Goal: Task Accomplishment & Management: Complete application form

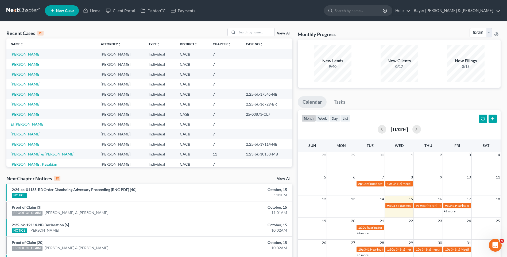
click at [60, 10] on span "New Case" at bounding box center [65, 11] width 18 height 4
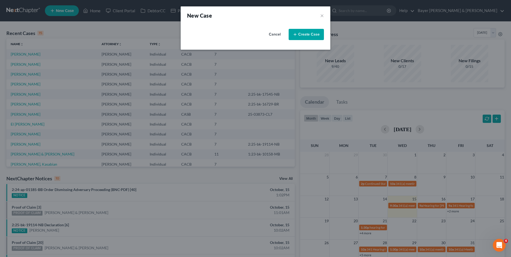
select select "7"
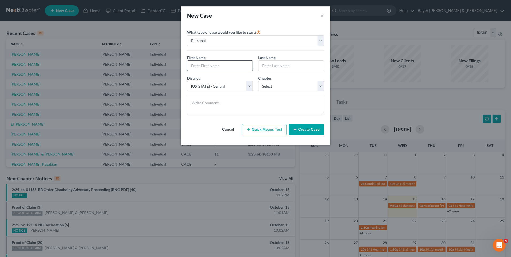
drag, startPoint x: 214, startPoint y: 67, endPoint x: 216, endPoint y: 64, distance: 3.0
click at [216, 64] on input "text" at bounding box center [219, 66] width 65 height 10
type input "[PERSON_NAME]"
click at [278, 66] on input "text" at bounding box center [290, 66] width 65 height 10
type input "[PERSON_NAME]"
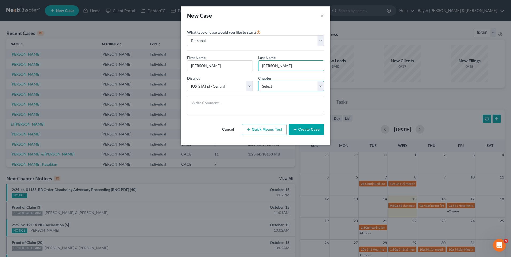
click at [322, 85] on select "Select 7 11 12 13" at bounding box center [291, 86] width 66 height 11
select select "0"
click at [258, 81] on select "Select 7 11 12 13" at bounding box center [291, 86] width 66 height 11
click at [303, 130] on button "Create Case" at bounding box center [305, 129] width 35 height 11
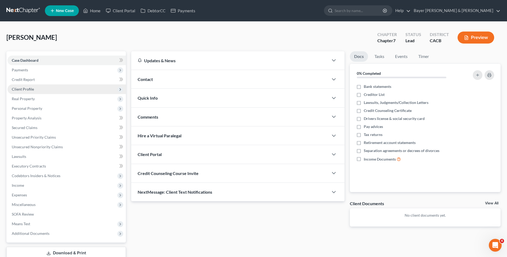
click at [23, 89] on span "Client Profile" at bounding box center [23, 89] width 22 height 5
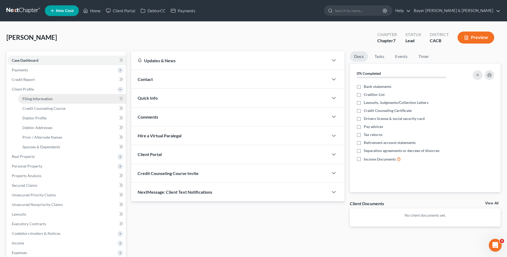
click at [48, 98] on span "Filing Information" at bounding box center [37, 98] width 30 height 5
select select "1"
select select "0"
select select "7"
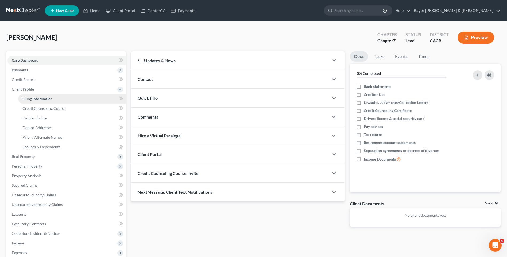
select select "4"
select select "0"
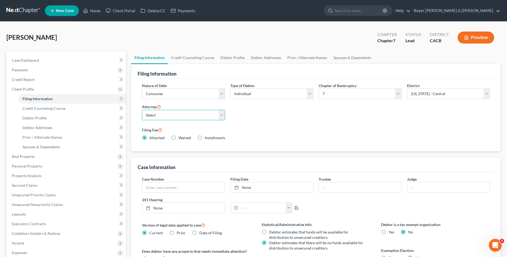
click at [217, 115] on select "Select [PERSON_NAME] - CACB [PERSON_NAME] - CACB [PERSON_NAME] - CACB" at bounding box center [183, 115] width 83 height 11
select select "1"
click at [142, 110] on select "Select [PERSON_NAME] - CACB [PERSON_NAME] - CACB [PERSON_NAME] - CACB" at bounding box center [183, 115] width 83 height 11
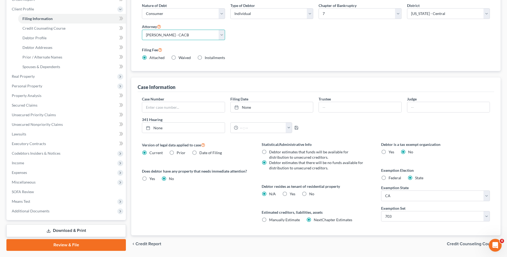
scroll to position [96, 0]
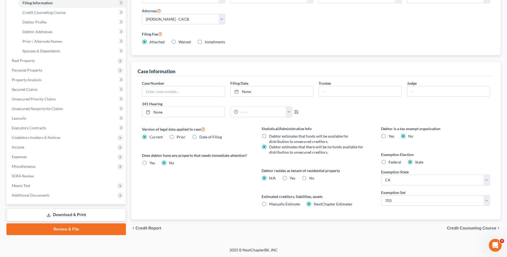
click at [289, 178] on label "Yes Yes" at bounding box center [292, 177] width 6 height 5
click at [292, 178] on input "Yes Yes" at bounding box center [293, 176] width 3 height 3
radio input "true"
radio input "false"
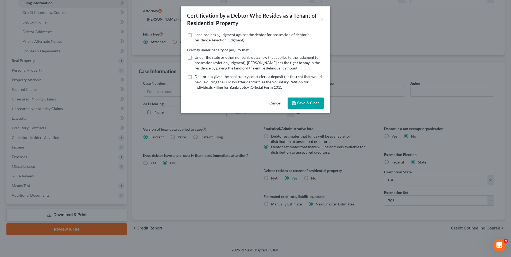
click at [302, 105] on button "Save & Close" at bounding box center [305, 102] width 36 height 11
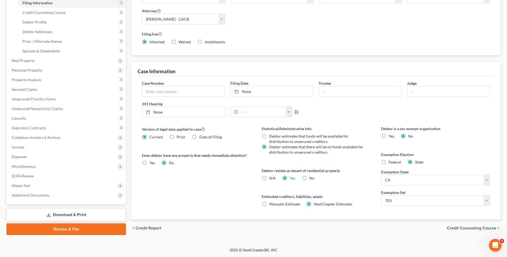
drag, startPoint x: 468, startPoint y: 227, endPoint x: 465, endPoint y: 222, distance: 5.3
click at [467, 227] on span "Credit Counseling Course" at bounding box center [470, 228] width 49 height 4
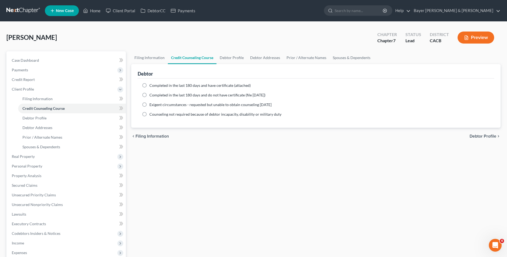
click at [149, 86] on label "Completed in the last 180 days and have certificate (attached)" at bounding box center [199, 85] width 101 height 5
click at [151, 86] on input "Completed in the last 180 days and have certificate (attached)" at bounding box center [152, 84] width 3 height 3
radio input "true"
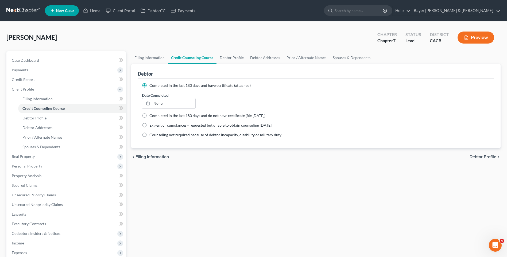
click at [478, 156] on span "Debtor Profile" at bounding box center [482, 157] width 27 height 4
select select "0"
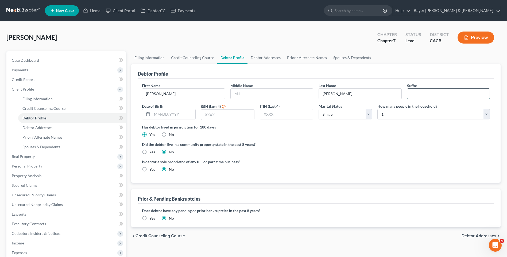
click at [414, 95] on input "text" at bounding box center [448, 94] width 82 height 10
type input "Jr."
click at [232, 117] on input "text" at bounding box center [227, 114] width 53 height 10
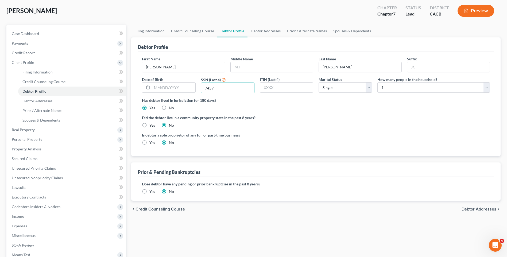
type input "7459"
click at [149, 127] on label "Yes" at bounding box center [152, 125] width 6 height 5
click at [151, 126] on input "Yes" at bounding box center [152, 124] width 3 height 3
radio input "true"
radio input "false"
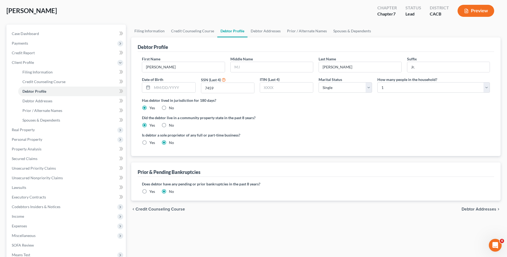
scroll to position [80, 0]
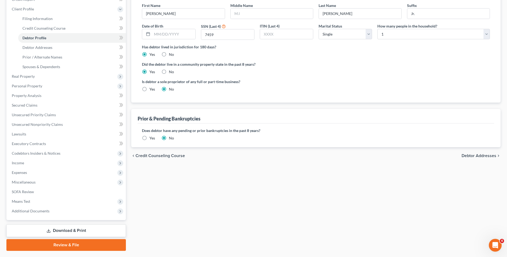
click at [471, 158] on div "chevron_left Credit Counseling Course Debtor Addresses chevron_right" at bounding box center [315, 155] width 369 height 17
click at [469, 156] on span "Debtor Addresses" at bounding box center [478, 156] width 35 height 4
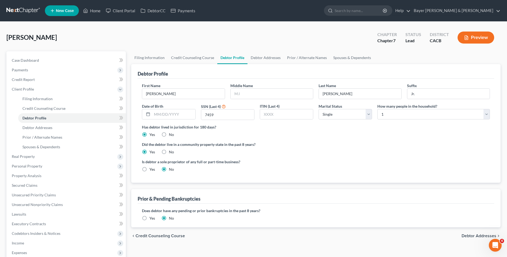
select select "0"
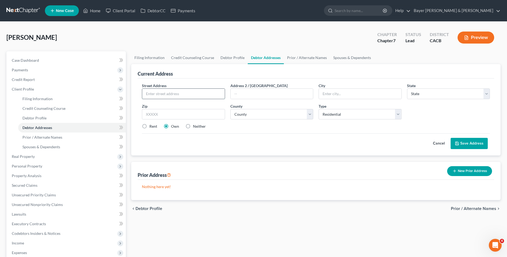
click at [183, 93] on input "text" at bounding box center [183, 94] width 82 height 10
type input "[STREET_ADDRESS]"
click at [329, 95] on input "text" at bounding box center [360, 94] width 82 height 10
type input "[PERSON_NAME]"
click at [421, 94] on select "State [US_STATE] AK AR AZ CA CO CT DE DC [GEOGRAPHIC_DATA] [GEOGRAPHIC_DATA] GU…" at bounding box center [448, 93] width 83 height 11
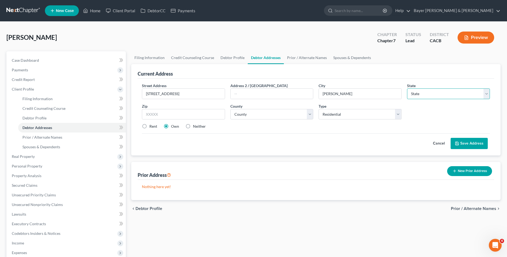
select select "4"
click at [407, 88] on select "State [US_STATE] AK AR AZ CA CO CT DE DC [GEOGRAPHIC_DATA] [GEOGRAPHIC_DATA] GU…" at bounding box center [448, 93] width 83 height 11
click at [150, 116] on input "text" at bounding box center [183, 114] width 83 height 11
type input "90745"
click at [265, 116] on select "County [GEOGRAPHIC_DATA] [GEOGRAPHIC_DATA] [GEOGRAPHIC_DATA] [GEOGRAPHIC_DATA] …" at bounding box center [271, 114] width 83 height 11
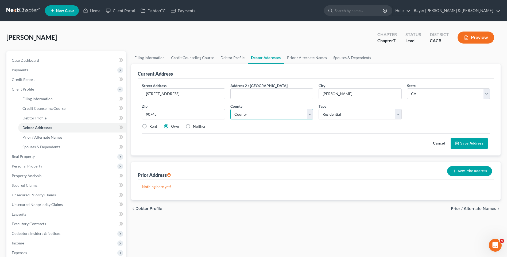
select select "18"
click at [230, 109] on select "County [GEOGRAPHIC_DATA] [GEOGRAPHIC_DATA] [GEOGRAPHIC_DATA] [GEOGRAPHIC_DATA] …" at bounding box center [271, 114] width 83 height 11
click at [401, 113] on select "Select Residential Mailing Rental Business" at bounding box center [359, 114] width 83 height 11
click at [149, 126] on label "Rent" at bounding box center [153, 126] width 8 height 5
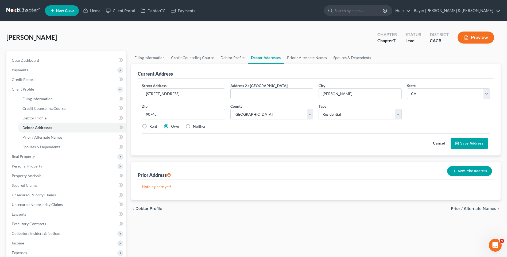
click at [151, 126] on input "Rent" at bounding box center [152, 125] width 3 height 3
radio input "true"
click at [470, 146] on button "Save Address" at bounding box center [468, 143] width 37 height 11
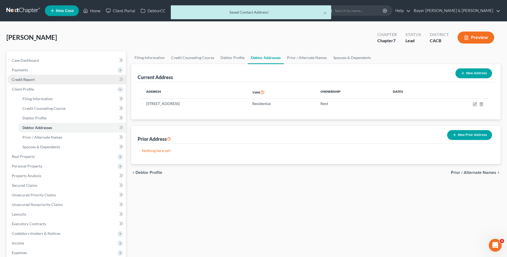
click at [31, 81] on span "Credit Report" at bounding box center [23, 79] width 23 height 5
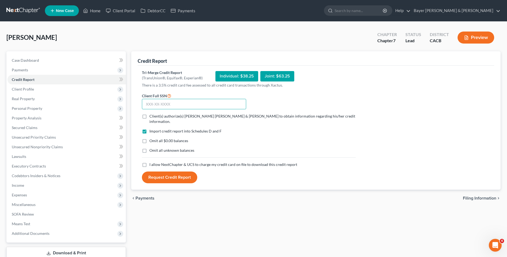
click at [176, 103] on input "text" at bounding box center [194, 104] width 104 height 11
type input "613-60-7459"
click at [149, 116] on label "Client(s) authorize(s) [PERSON_NAME] [PERSON_NAME] & [PERSON_NAME] to obtain in…" at bounding box center [252, 118] width 206 height 11
click at [151, 116] on input "Client(s) authorize(s) [PERSON_NAME] [PERSON_NAME] & [PERSON_NAME] to obtain in…" at bounding box center [152, 114] width 3 height 3
checkbox input "true"
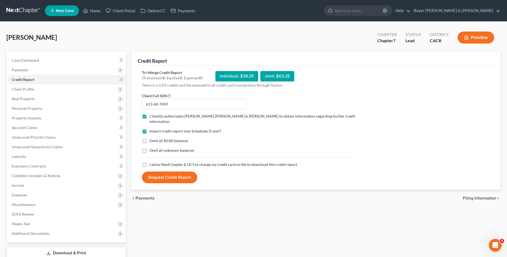
click at [149, 138] on label "Omit all $0.00 balances" at bounding box center [168, 140] width 39 height 5
click at [151, 138] on input "Omit all $0.00 balances" at bounding box center [152, 139] width 3 height 3
checkbox input "true"
click at [149, 162] on label "I allow NextChapter & UCS to charge my credit card on file to download this cre…" at bounding box center [223, 164] width 148 height 5
click at [151, 162] on input "I allow NextChapter & UCS to charge my credit card on file to download this cre…" at bounding box center [152, 163] width 3 height 3
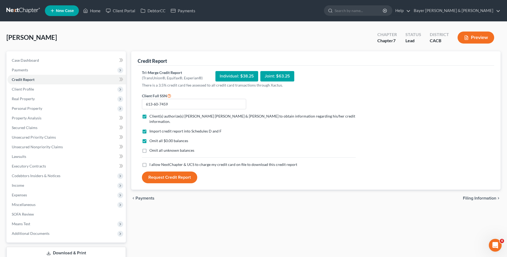
checkbox input "true"
click at [158, 173] on button "Request Credit Report" at bounding box center [169, 177] width 55 height 12
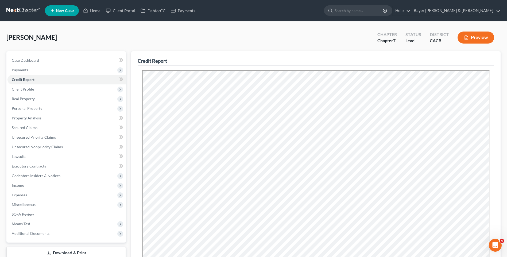
click at [475, 38] on button "Preview" at bounding box center [475, 38] width 37 height 12
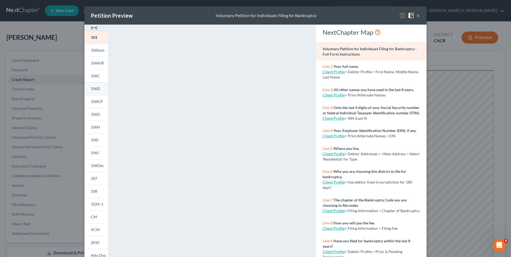
click at [96, 89] on span "106D" at bounding box center [95, 88] width 9 height 5
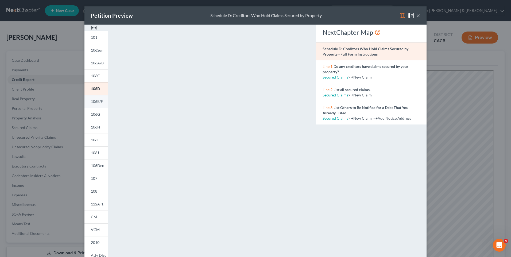
click at [97, 104] on link "106E/F" at bounding box center [95, 101] width 23 height 13
